Goal: Task Accomplishment & Management: Complete application form

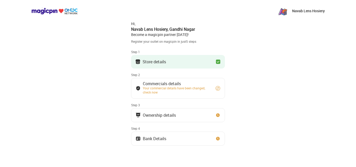
click at [193, 63] on button "Store details" at bounding box center [178, 62] width 94 height 14
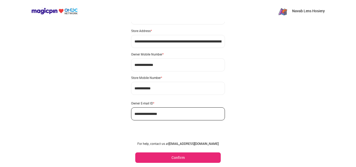
scroll to position [31, 0]
click at [174, 160] on button "Confirm" at bounding box center [177, 157] width 85 height 10
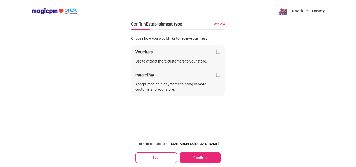
scroll to position [0, 0]
click at [210, 152] on button "Confirm" at bounding box center [199, 157] width 41 height 10
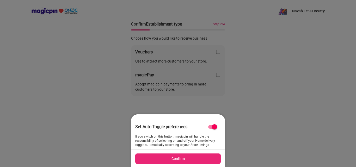
click at [188, 159] on button "Confirm" at bounding box center [177, 158] width 85 height 10
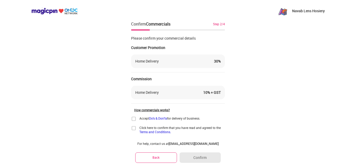
scroll to position [14, 0]
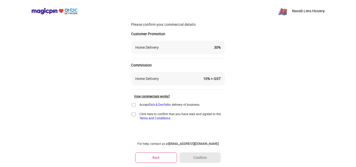
click at [133, 104] on img at bounding box center [133, 104] width 5 height 5
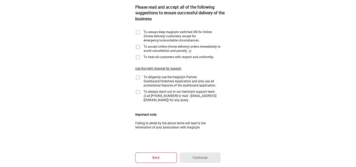
click at [138, 32] on img at bounding box center [137, 32] width 5 height 5
click at [137, 47] on img at bounding box center [137, 46] width 5 height 5
click at [137, 60] on img at bounding box center [137, 57] width 5 height 5
click at [138, 78] on img at bounding box center [137, 77] width 5 height 5
click at [137, 92] on img at bounding box center [137, 91] width 5 height 5
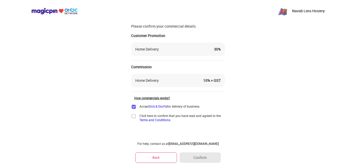
scroll to position [12, 0]
click at [131, 117] on img at bounding box center [133, 116] width 5 height 5
click at [195, 159] on button "Confirm" at bounding box center [199, 157] width 41 height 10
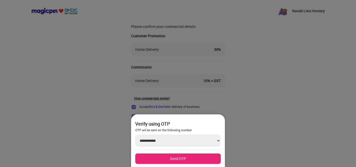
click at [223, 83] on div at bounding box center [178, 83] width 356 height 167
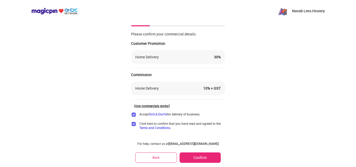
scroll to position [0, 0]
